Goal: Information Seeking & Learning: Learn about a topic

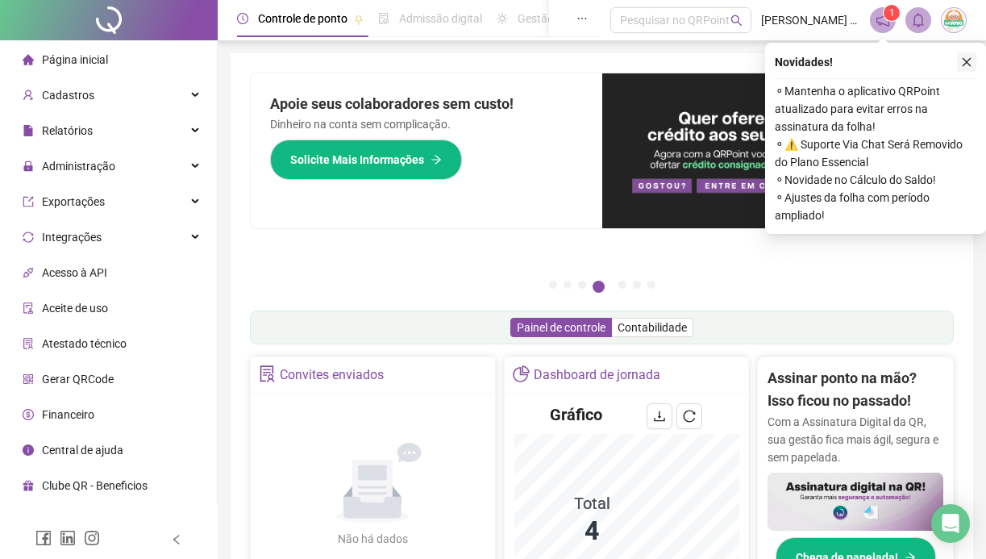
click at [971, 66] on icon "close" at bounding box center [966, 61] width 11 height 11
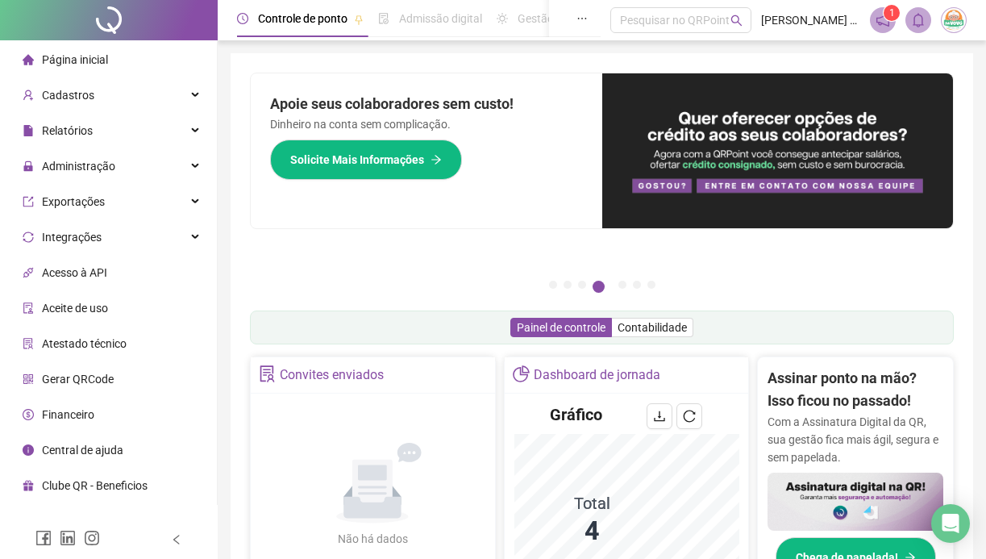
click at [887, 26] on icon "notification" at bounding box center [883, 20] width 15 height 15
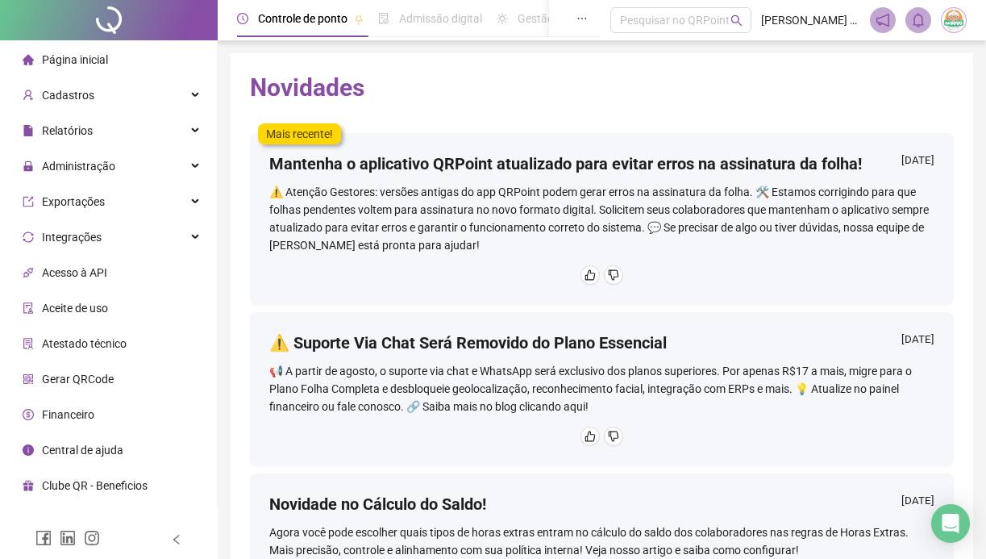
click at [707, 239] on div "⚠️ Atenção Gestores: versões antigas do app QRPoint podem gerar erros na assina…" at bounding box center [601, 218] width 665 height 71
click at [667, 176] on div "Mantenha o aplicativo QRPoint atualizado para evitar erros na assinatura da fol…" at bounding box center [601, 167] width 665 height 31
click at [764, 162] on h4 "Mantenha o aplicativo QRPoint atualizado para evitar erros na assinatura da fol…" at bounding box center [565, 163] width 593 height 23
click at [165, 52] on li "Página inicial" at bounding box center [108, 60] width 210 height 32
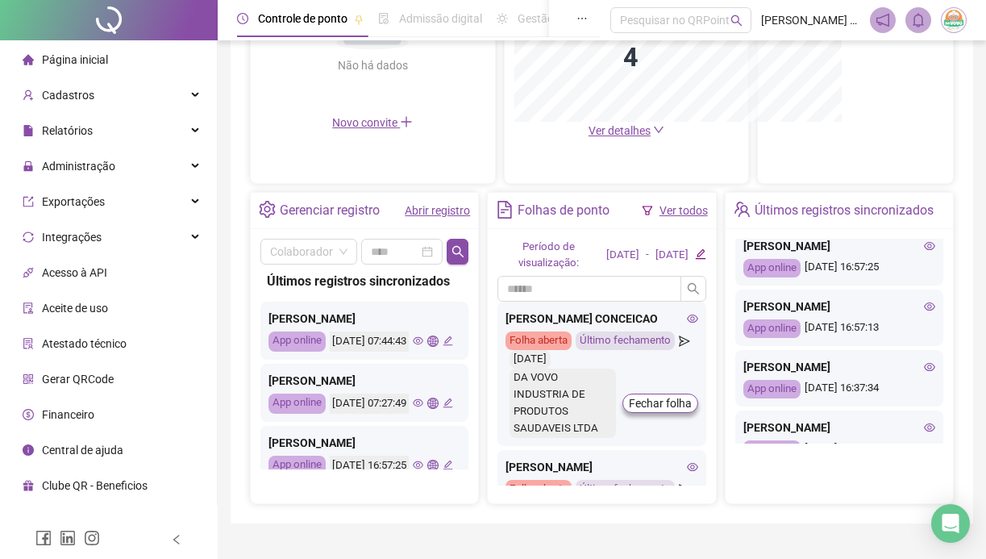
scroll to position [210, 0]
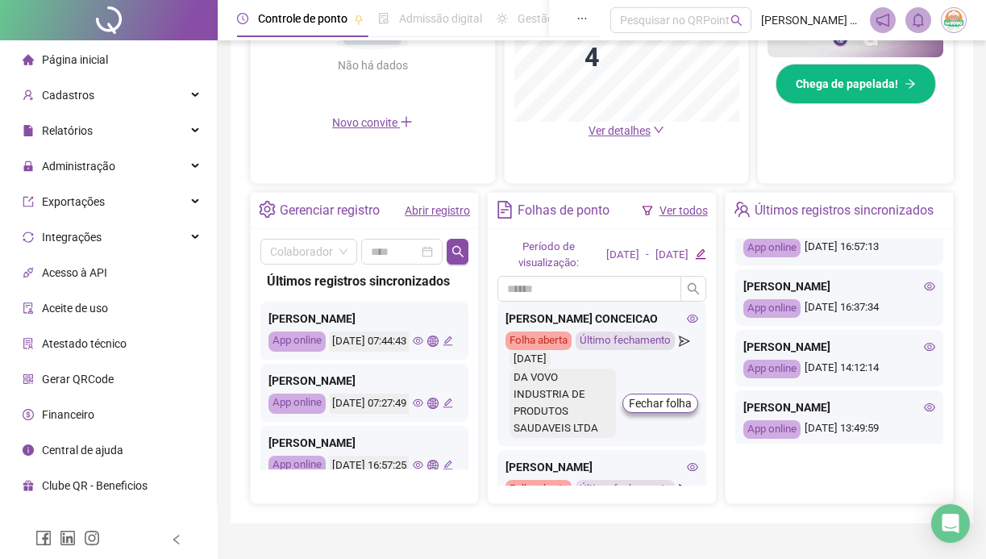
click at [867, 287] on div "[PERSON_NAME]" at bounding box center [840, 286] width 192 height 18
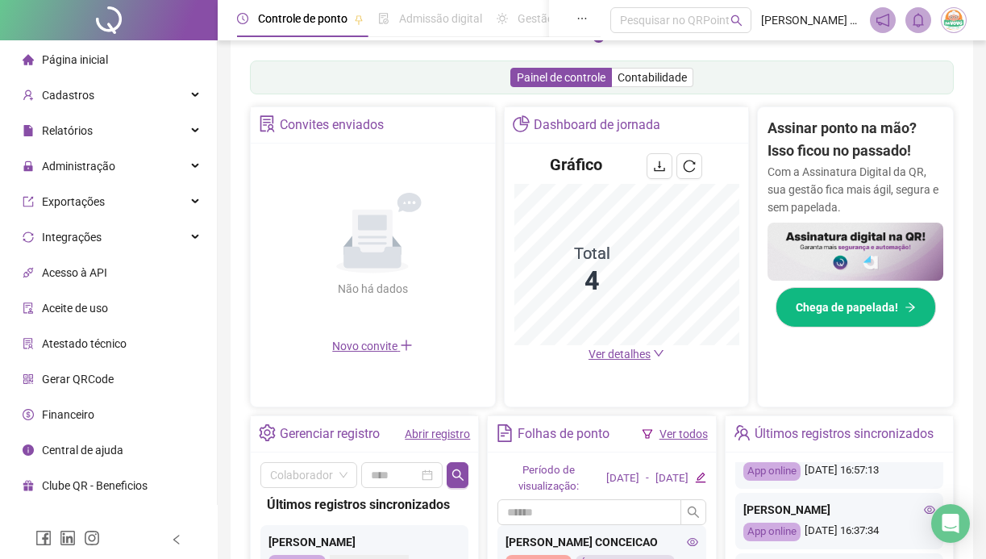
scroll to position [248, 0]
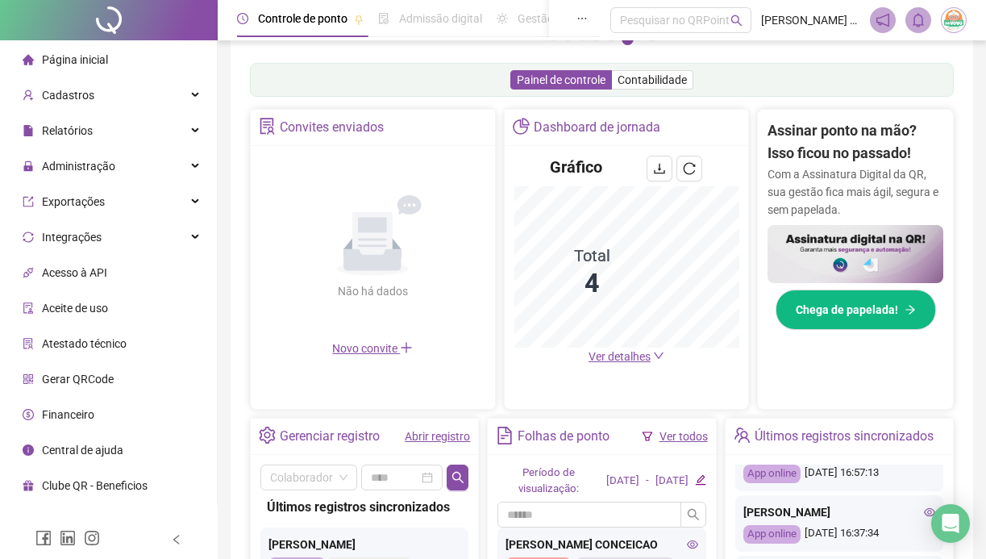
click at [622, 358] on span "Ver detalhes" at bounding box center [620, 356] width 62 height 13
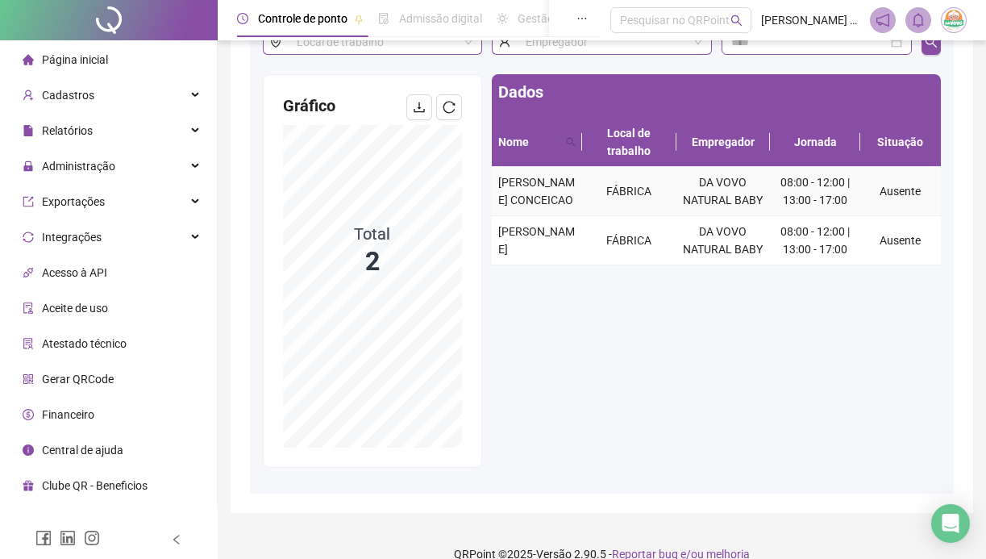
scroll to position [123, 0]
click at [861, 210] on td "Ausente" at bounding box center [901, 190] width 81 height 49
click at [623, 193] on td "FÁBRICA" at bounding box center [629, 190] width 94 height 49
click at [544, 203] on span "[PERSON_NAME] CONCEICAO" at bounding box center [536, 190] width 77 height 31
click at [907, 194] on td "Ausente" at bounding box center [901, 190] width 81 height 49
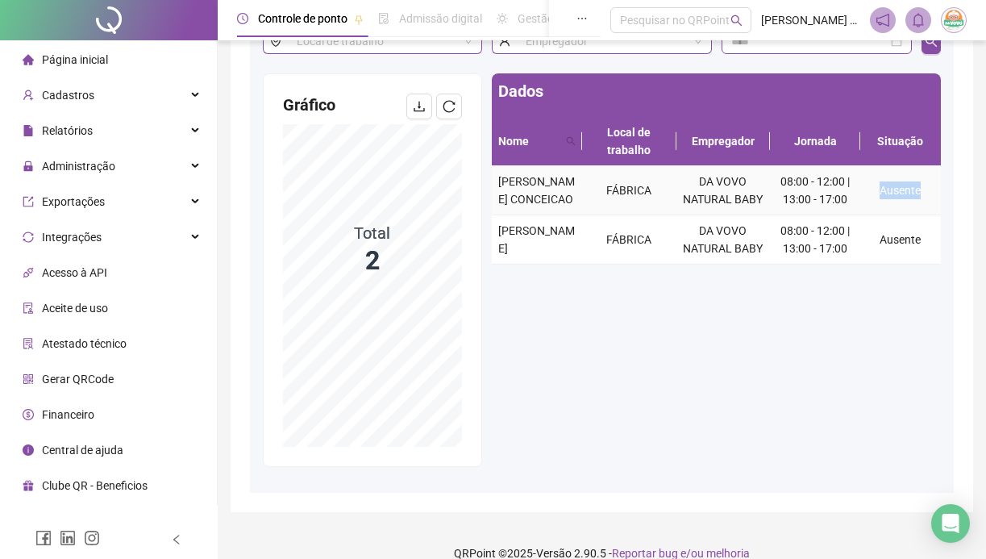
click at [907, 194] on td "Ausente" at bounding box center [901, 190] width 81 height 49
click at [541, 190] on div "[PERSON_NAME] CONCEICAO" at bounding box center [536, 190] width 77 height 35
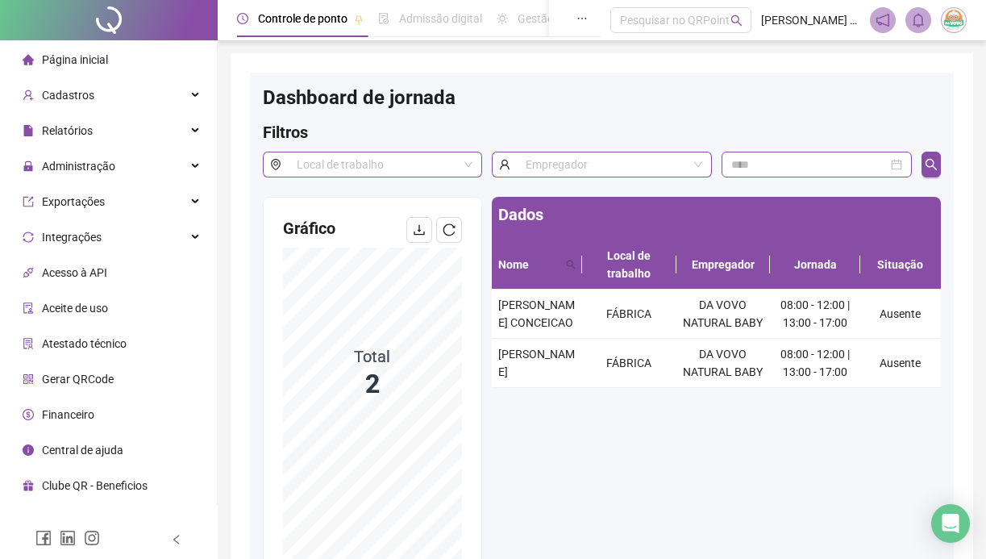
scroll to position [146, 0]
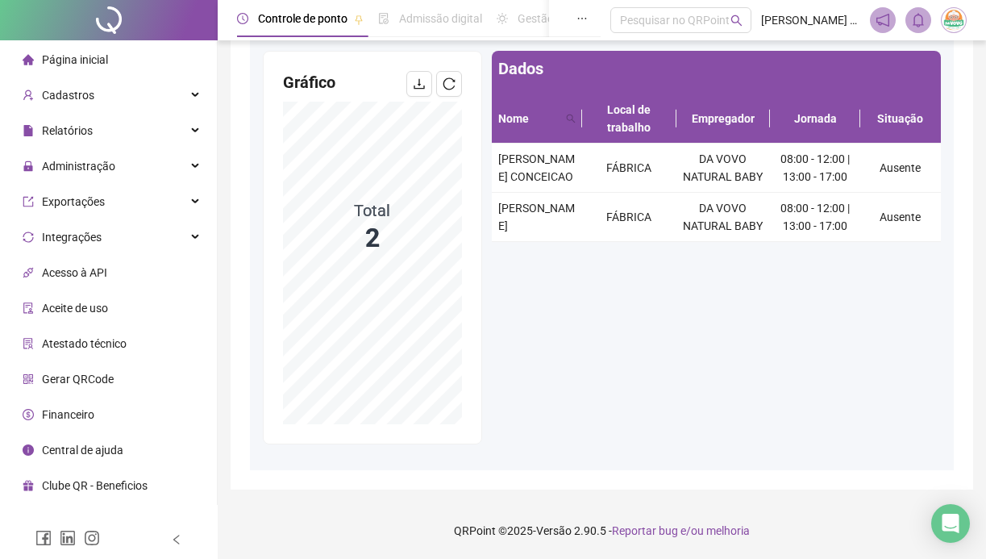
click at [135, 68] on li "Página inicial" at bounding box center [108, 60] width 210 height 32
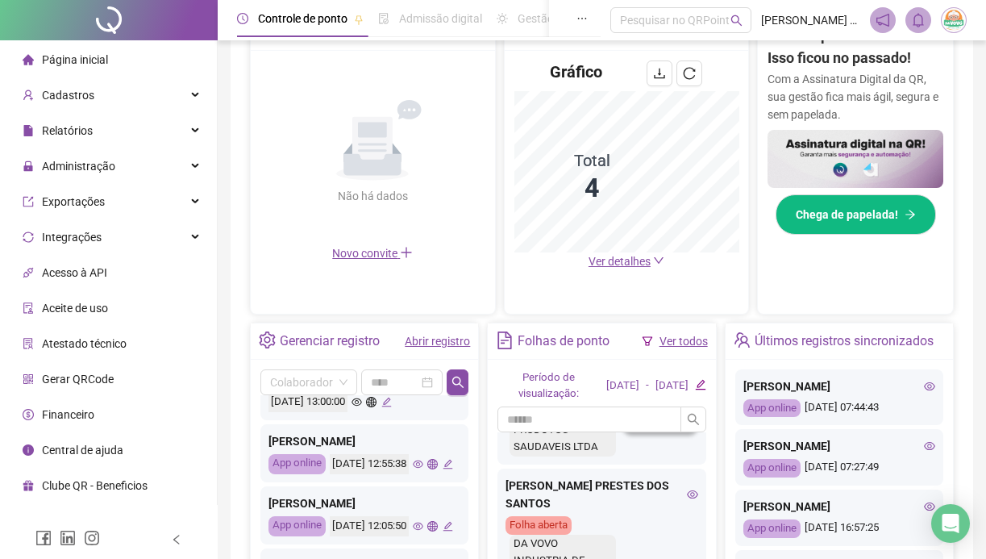
scroll to position [340, 0]
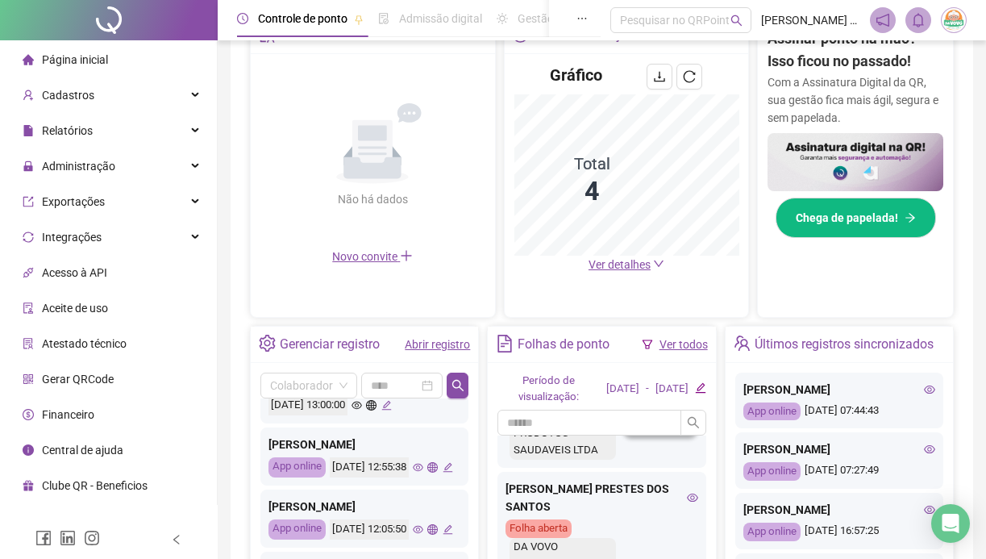
click at [611, 264] on span "Ver detalhes" at bounding box center [620, 264] width 62 height 13
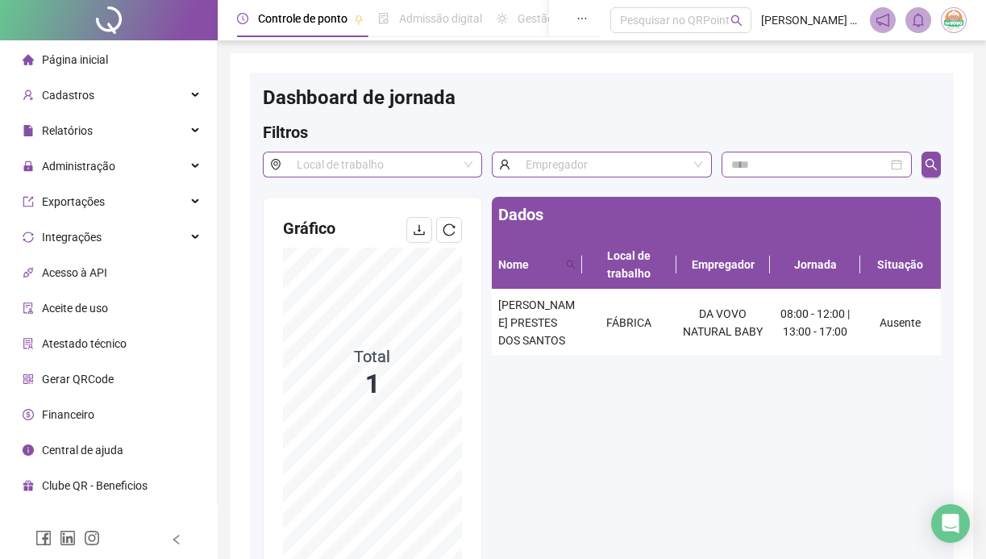
scroll to position [7, 0]
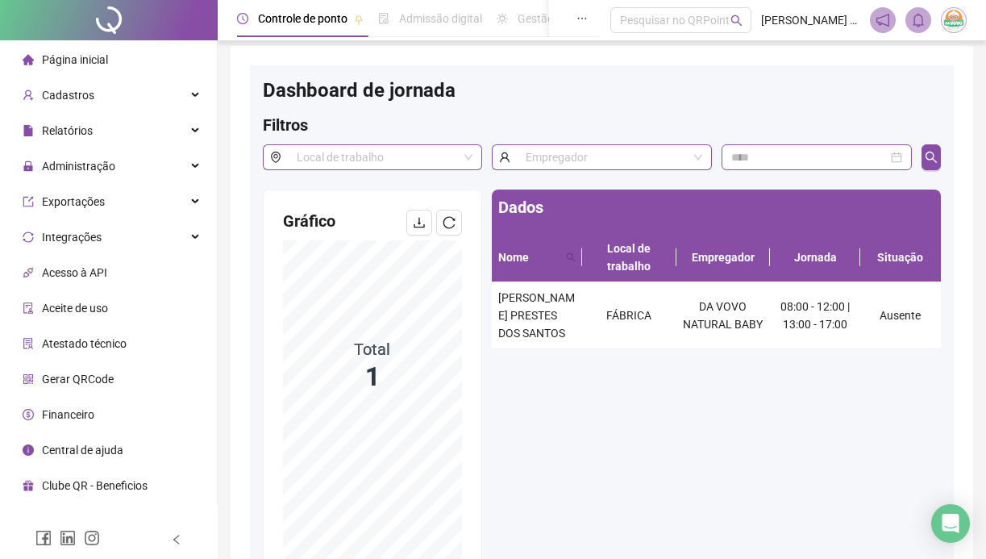
click at [108, 60] on span "Página inicial" at bounding box center [75, 59] width 66 height 13
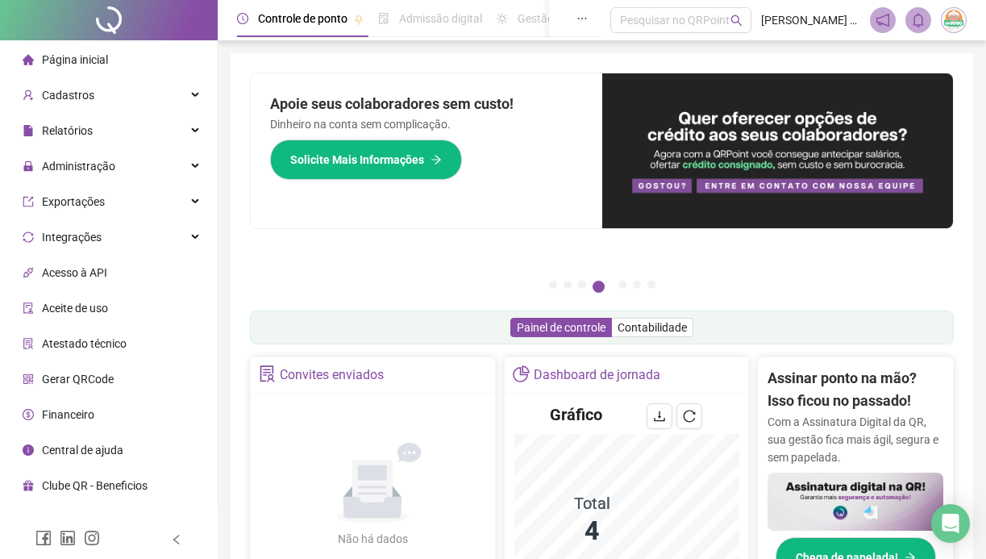
click at [773, 177] on img at bounding box center [778, 150] width 352 height 155
click at [619, 295] on div "Pague o QRPoint com Cartão de Crédito Sua assinatura: mais segurança, prática e…" at bounding box center [602, 186] width 704 height 226
click at [621, 287] on button "5" at bounding box center [623, 285] width 8 height 8
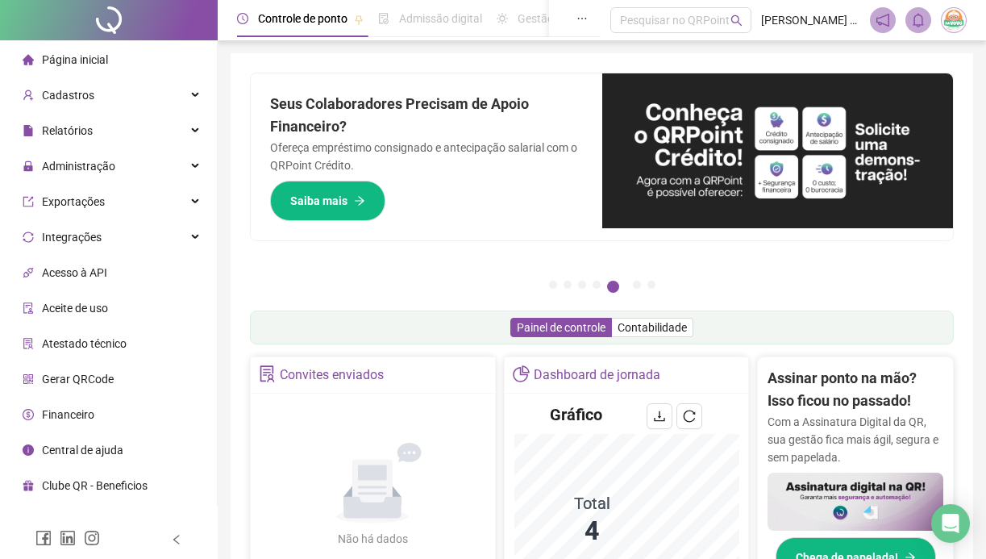
click at [627, 287] on ul "1 2 3 4 5 6 7" at bounding box center [602, 285] width 704 height 8
click at [637, 286] on button "6" at bounding box center [637, 285] width 8 height 8
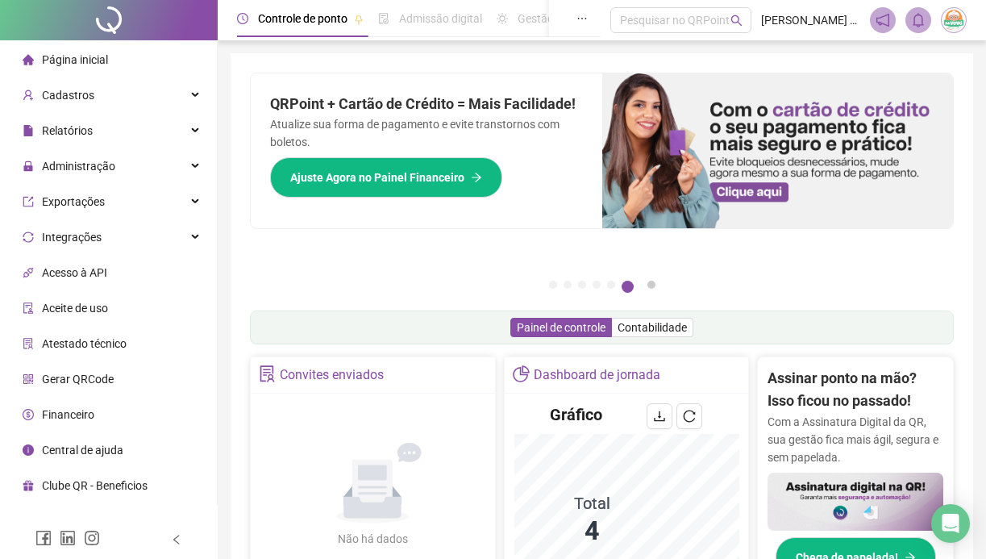
click at [648, 286] on button "7" at bounding box center [652, 285] width 8 height 8
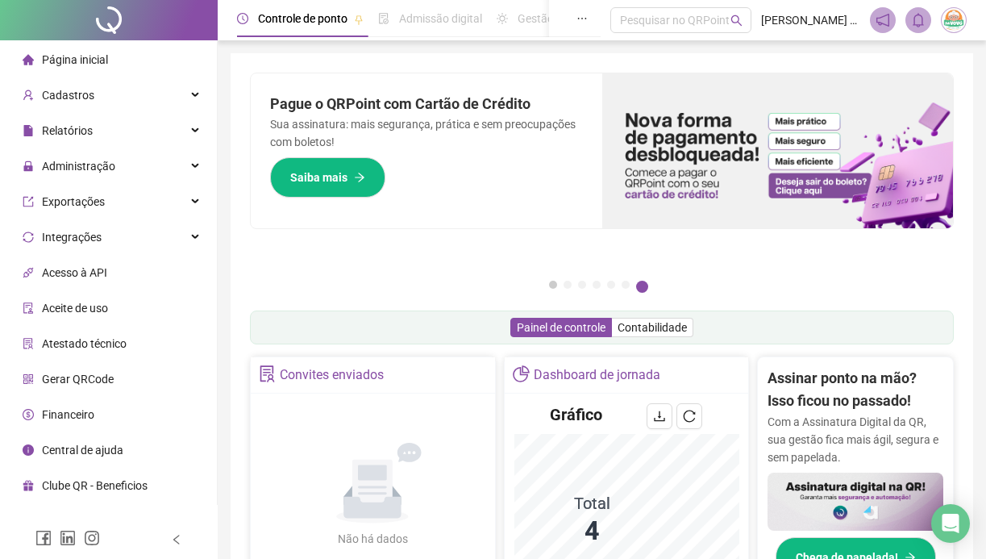
click at [555, 289] on button "1" at bounding box center [553, 285] width 8 height 8
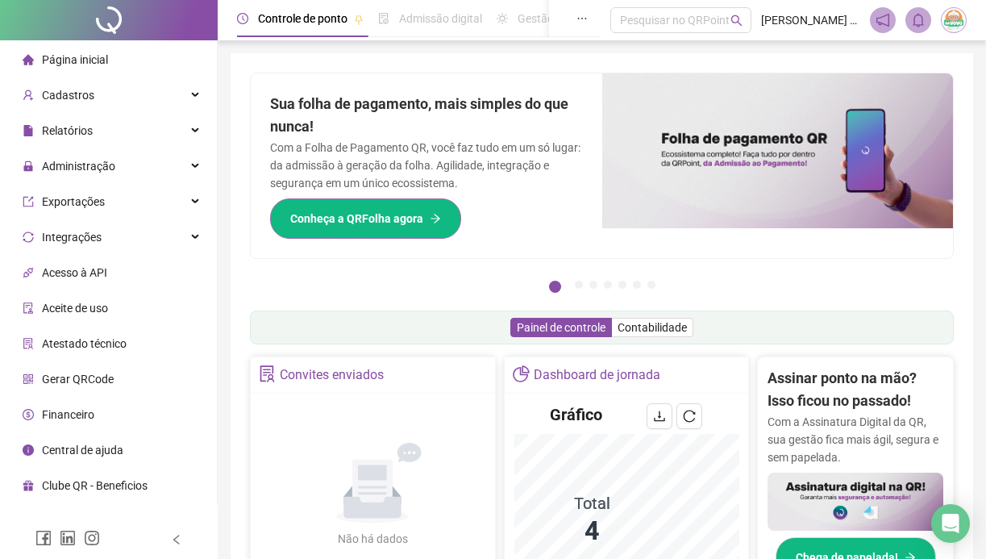
click at [337, 226] on span "Conheça a QRFolha agora" at bounding box center [356, 219] width 133 height 18
